Goal: Transaction & Acquisition: Purchase product/service

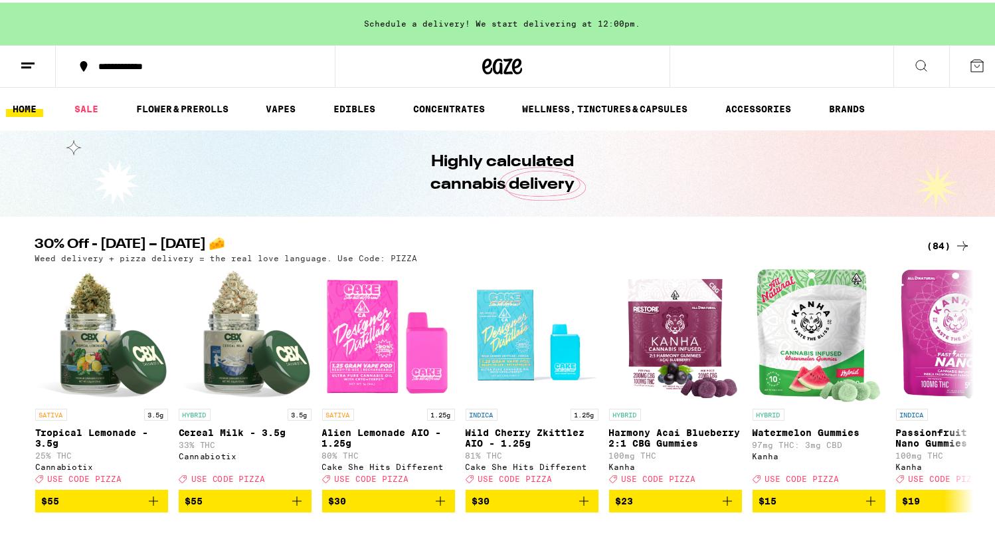
click at [955, 244] on icon at bounding box center [963, 243] width 16 height 16
